Goal: Task Accomplishment & Management: Manage account settings

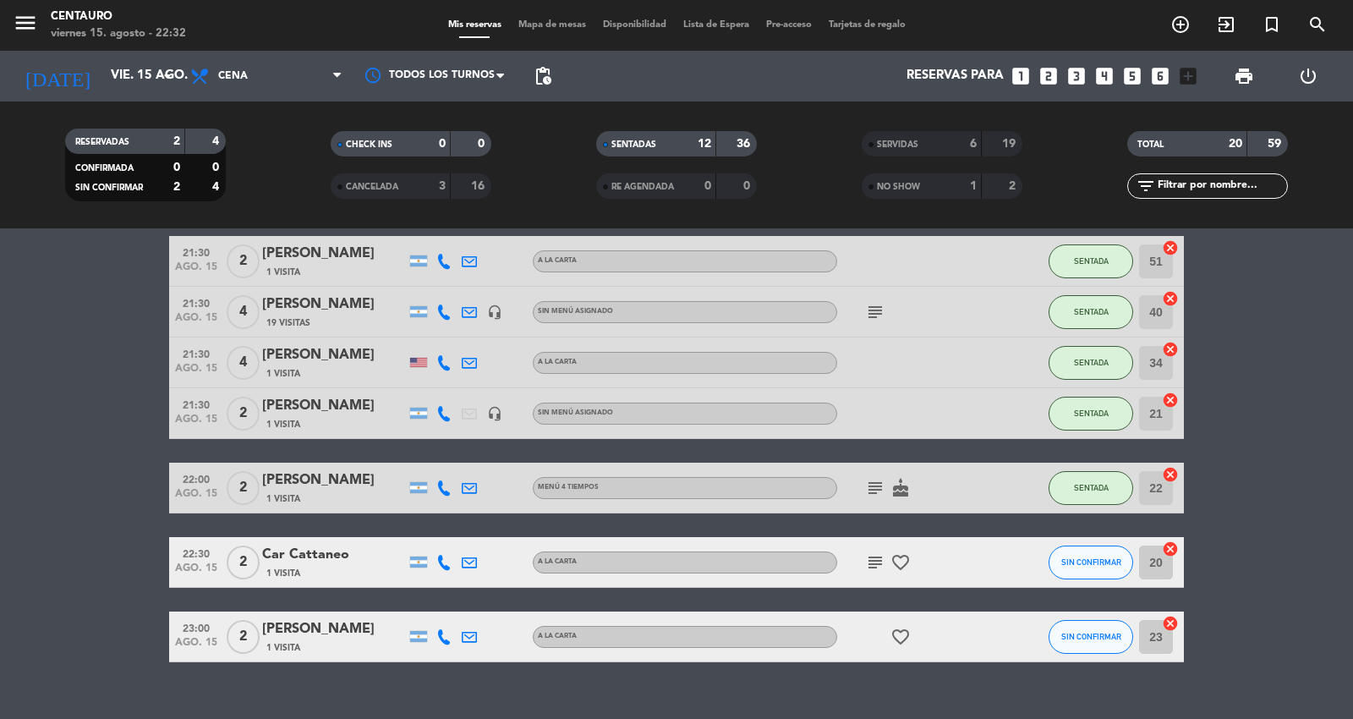
scroll to position [547, 0]
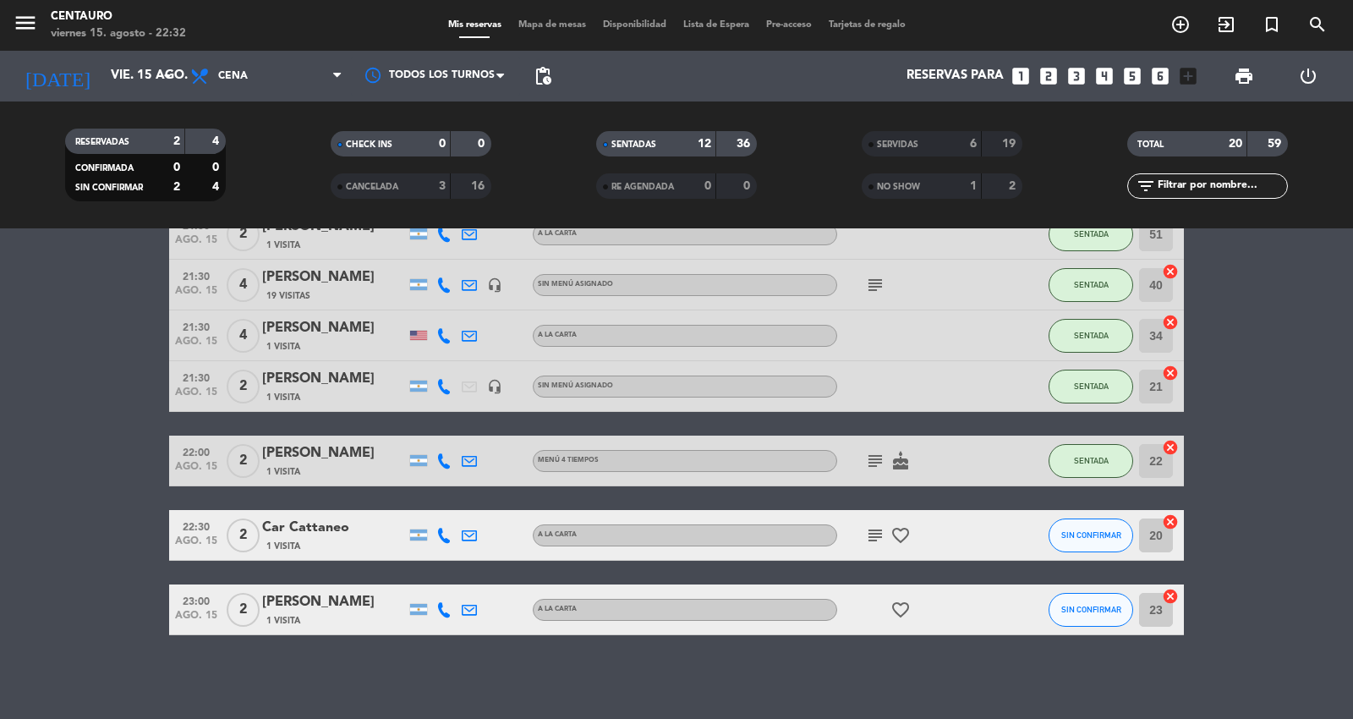
click at [900, 600] on icon "favorite_border" at bounding box center [900, 610] width 20 height 20
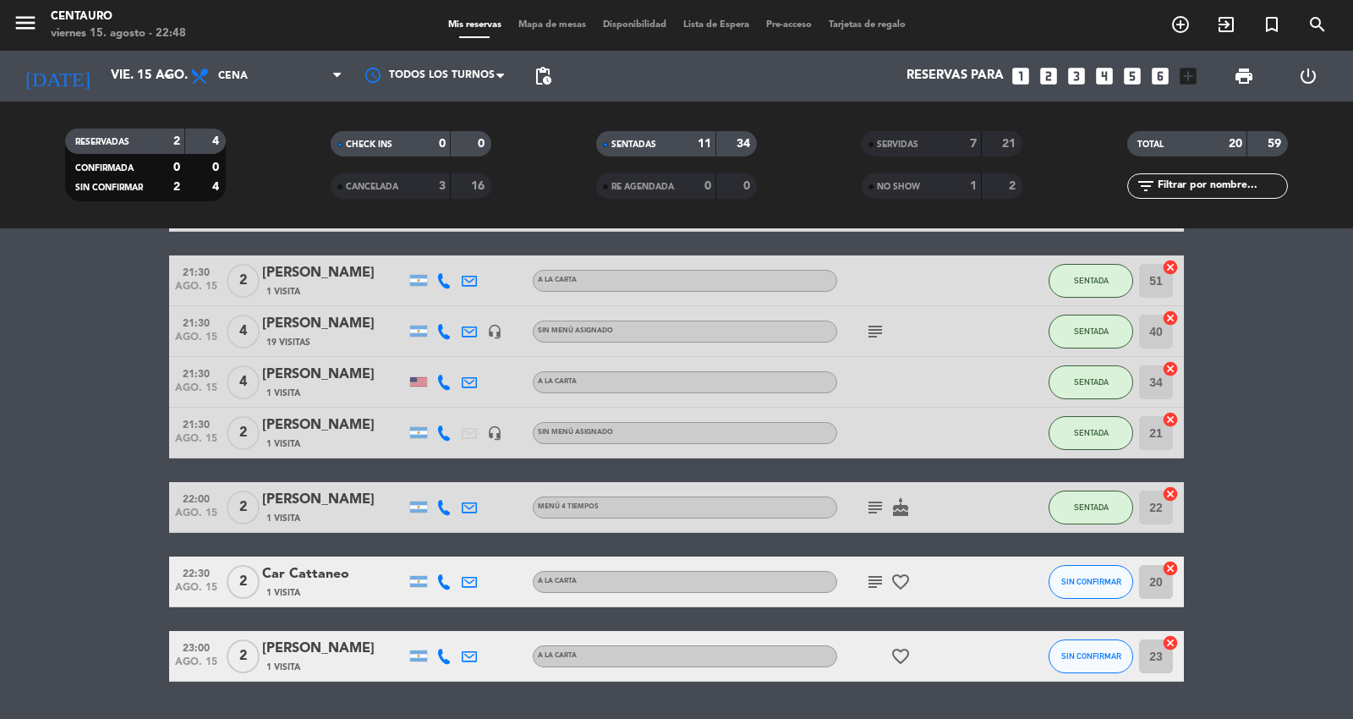
scroll to position [474, 0]
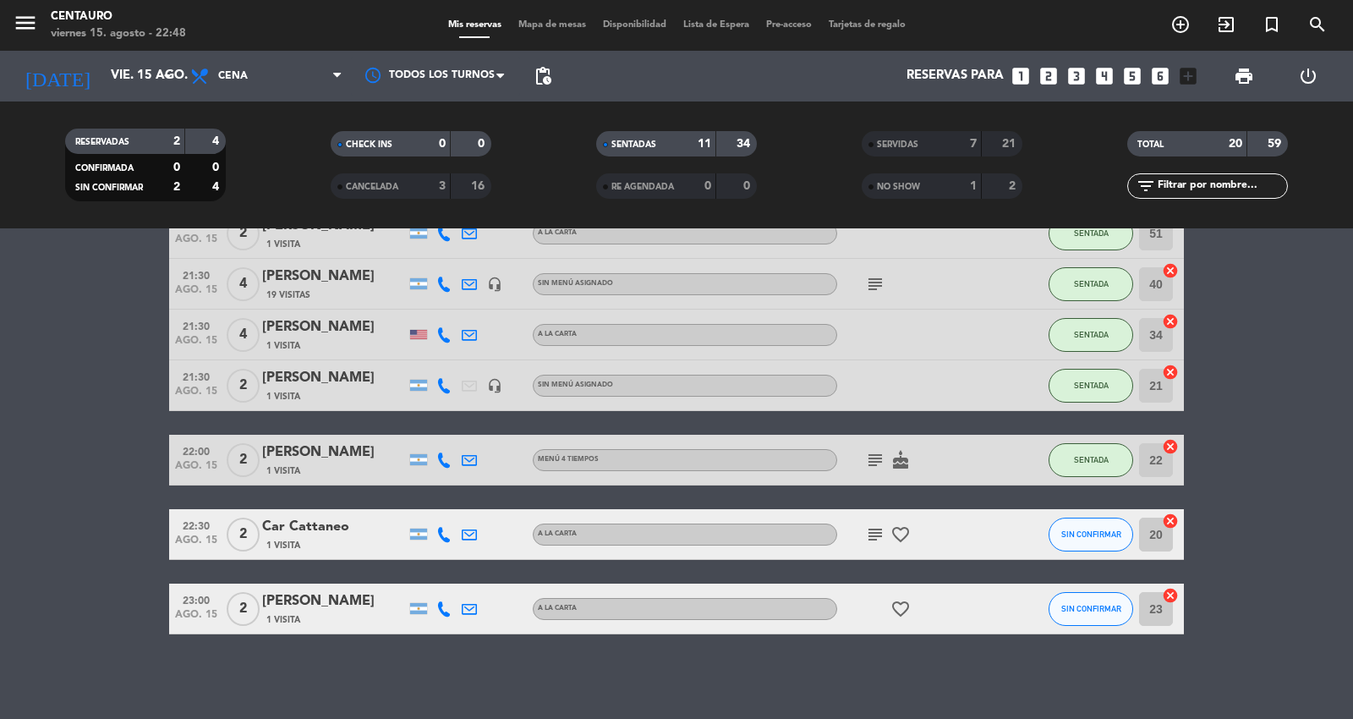
click at [321, 520] on div "Car Cattaneo" at bounding box center [334, 527] width 144 height 22
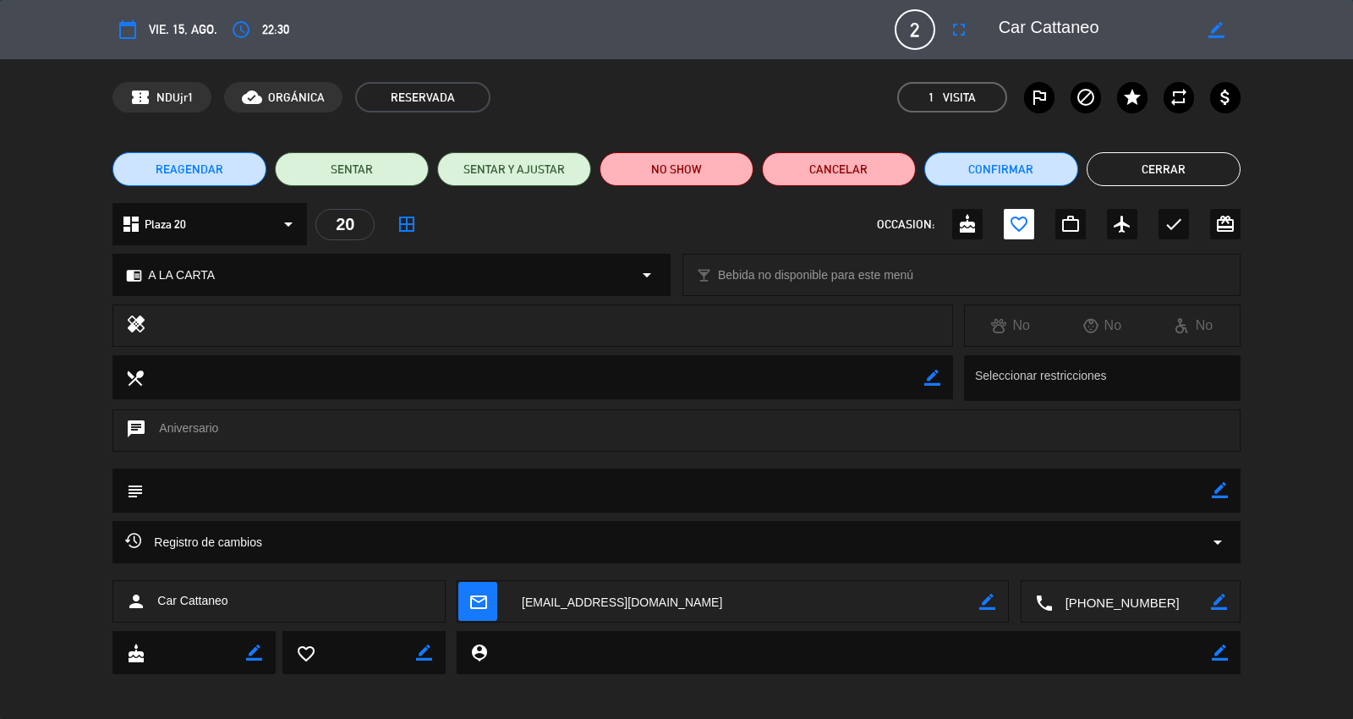
click at [1150, 178] on button "Cerrar" at bounding box center [1164, 169] width 154 height 34
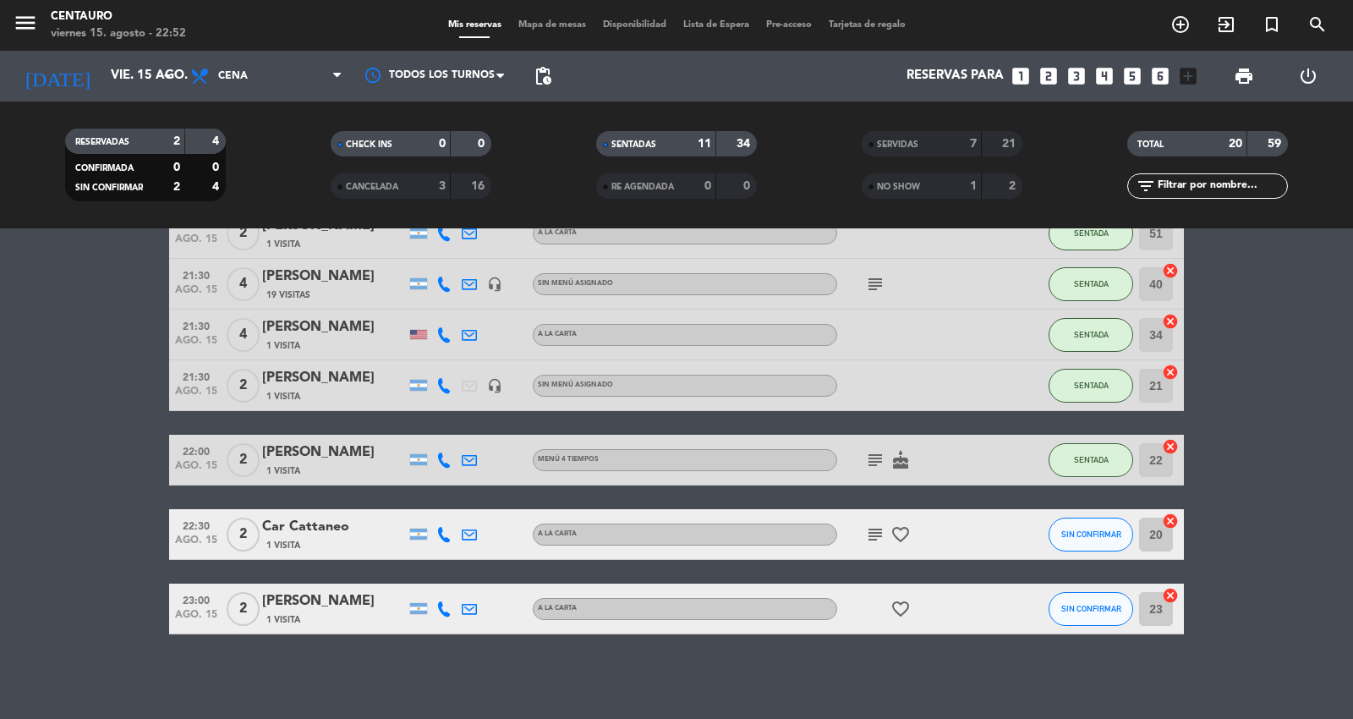
scroll to position [399, 0]
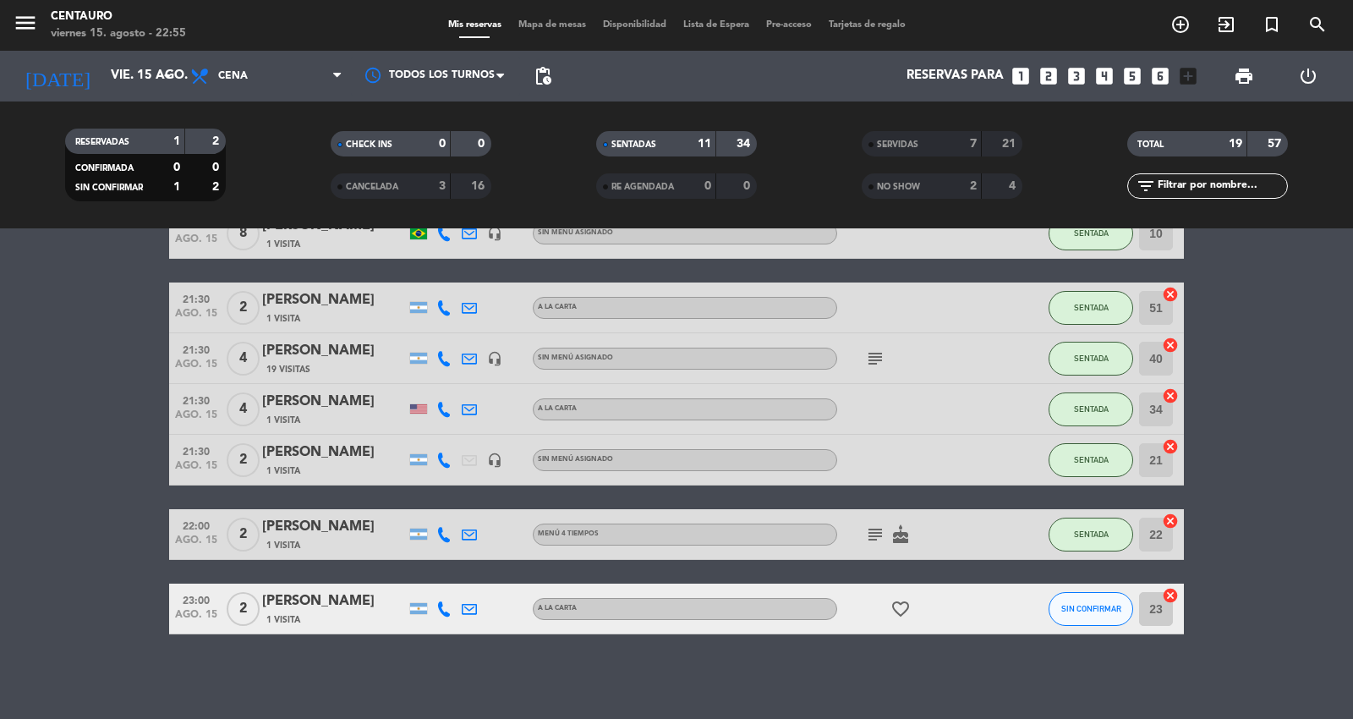
click at [882, 605] on div "favorite_border" at bounding box center [913, 608] width 152 height 50
click at [906, 604] on icon "favorite_border" at bounding box center [900, 609] width 20 height 20
click at [901, 606] on icon "favorite_border" at bounding box center [900, 609] width 20 height 20
click at [882, 656] on div "No hay notas para este servicio. Haz clic para agregar una 19:00 [DATE] 2 [PERS…" at bounding box center [676, 473] width 1353 height 490
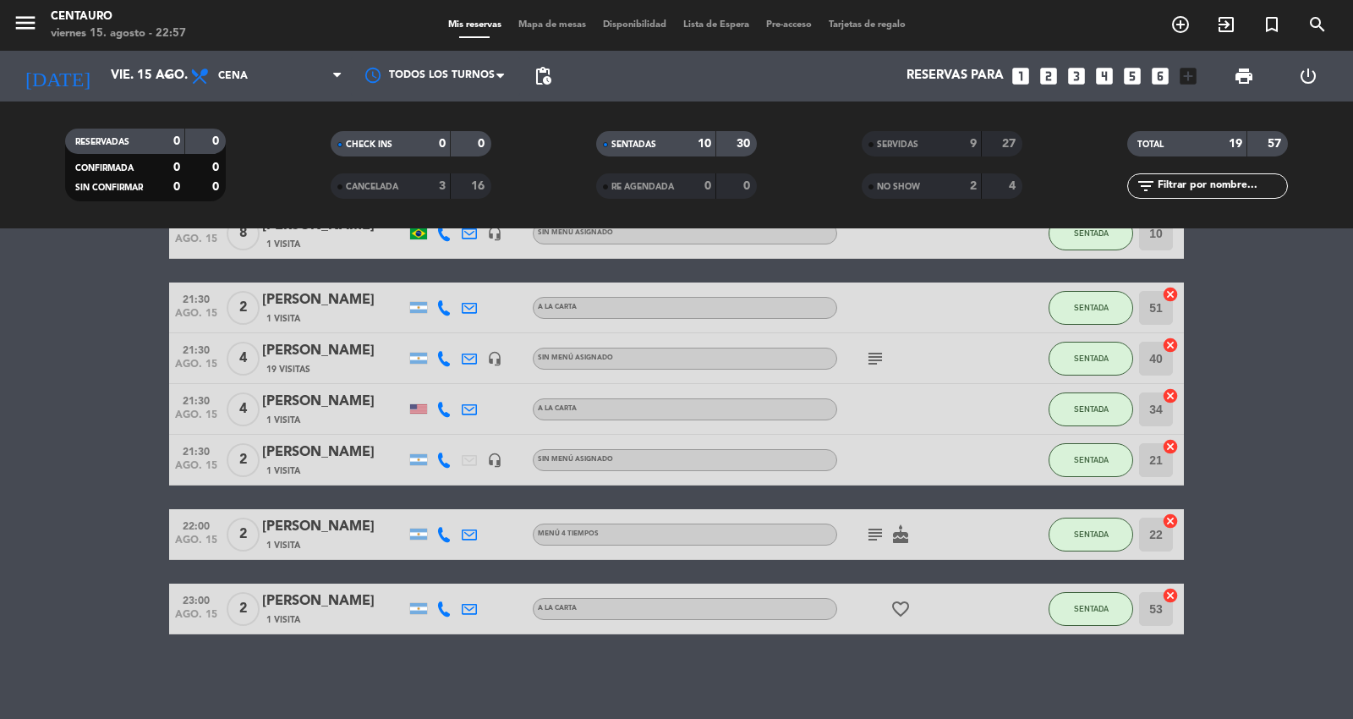
scroll to position [298, 0]
